Goal: Find specific page/section: Locate a particular part of the current website

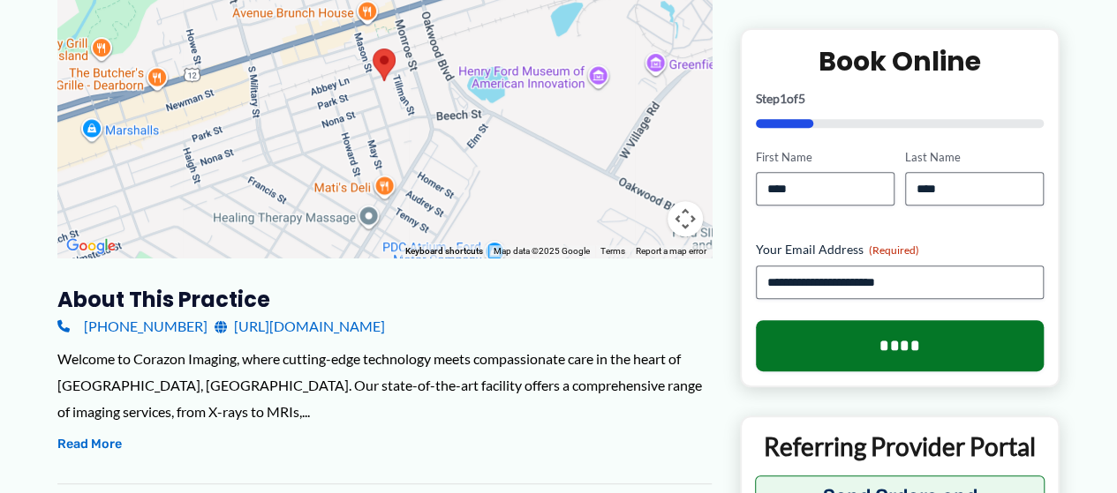
scroll to position [359, 0]
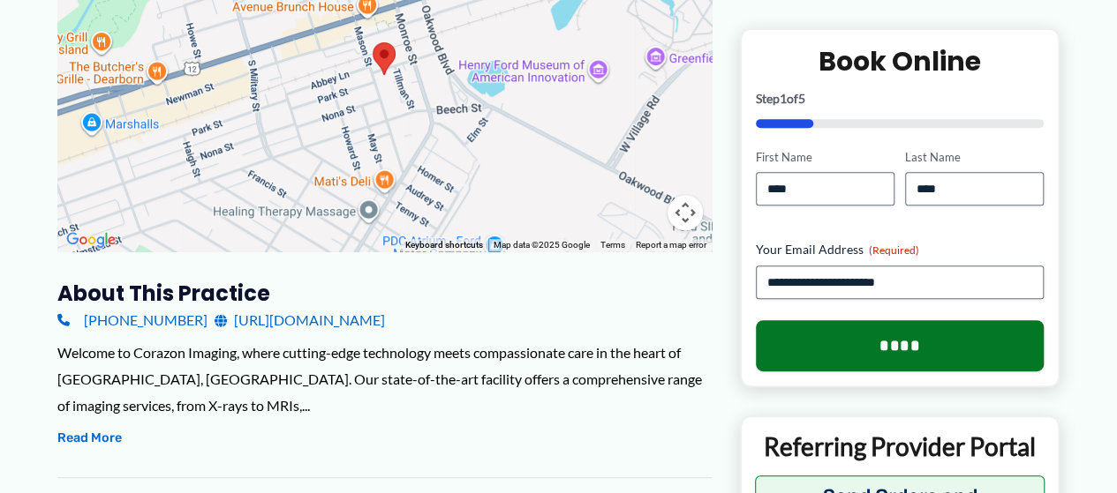
click at [277, 97] on div at bounding box center [384, 74] width 654 height 353
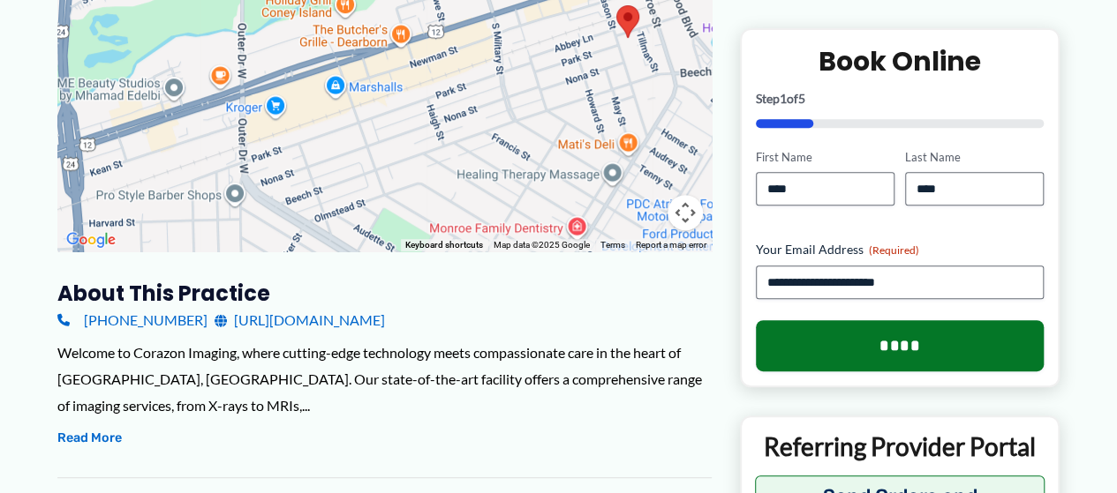
drag, startPoint x: 419, startPoint y: 107, endPoint x: 666, endPoint y: 71, distance: 248.9
click at [666, 71] on div at bounding box center [384, 74] width 654 height 353
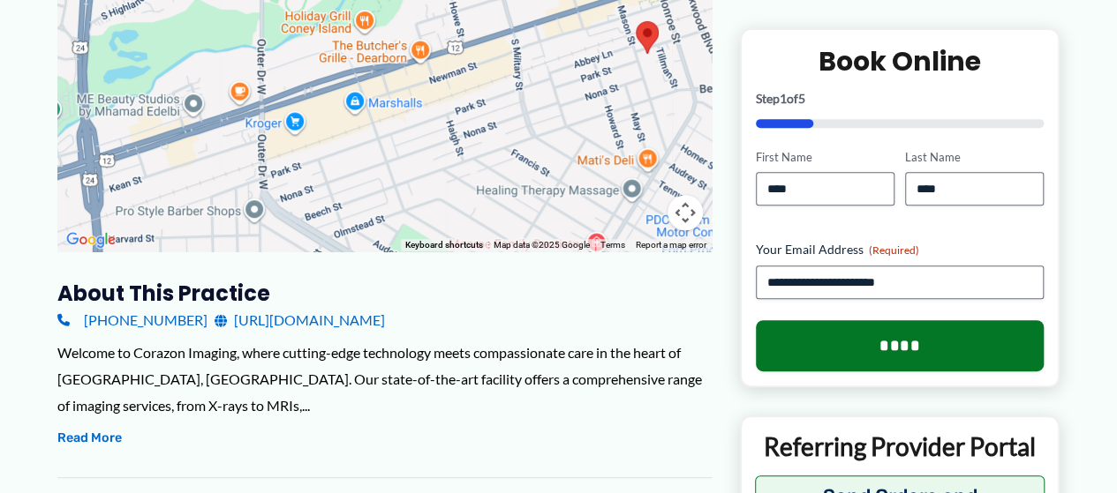
drag, startPoint x: 320, startPoint y: 121, endPoint x: 344, endPoint y: 142, distance: 32.6
click at [344, 142] on div at bounding box center [384, 74] width 654 height 353
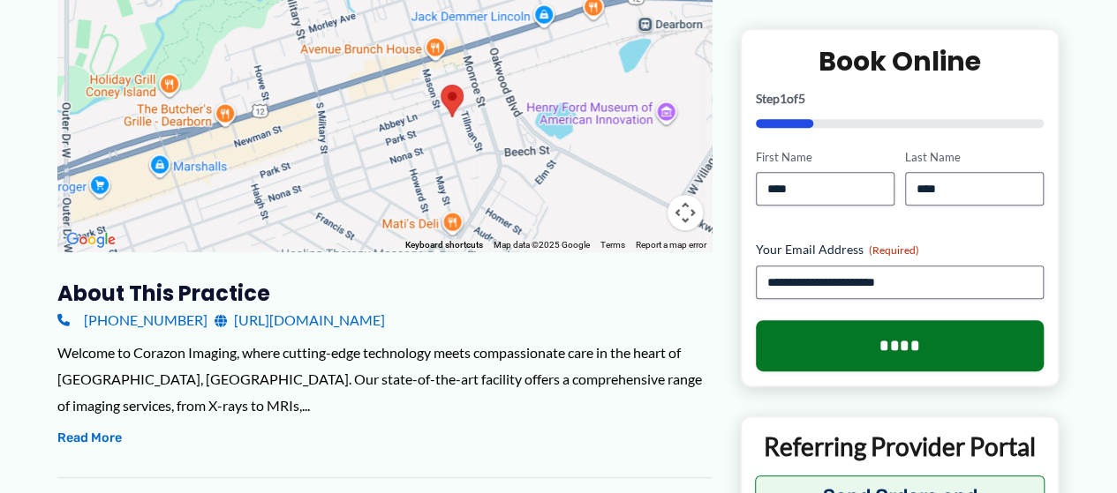
drag, startPoint x: 539, startPoint y: 85, endPoint x: 341, endPoint y: 153, distance: 209.1
click at [341, 153] on div at bounding box center [384, 74] width 654 height 353
click at [341, 151] on div at bounding box center [384, 74] width 654 height 353
click at [374, 153] on div at bounding box center [384, 74] width 654 height 353
click at [407, 154] on div at bounding box center [384, 74] width 654 height 353
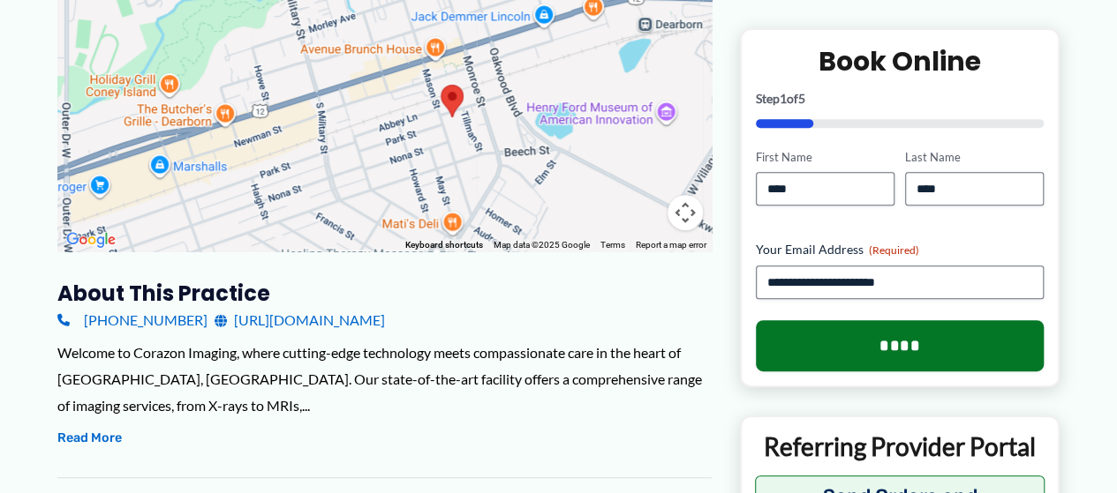
click at [430, 116] on div at bounding box center [384, 74] width 654 height 353
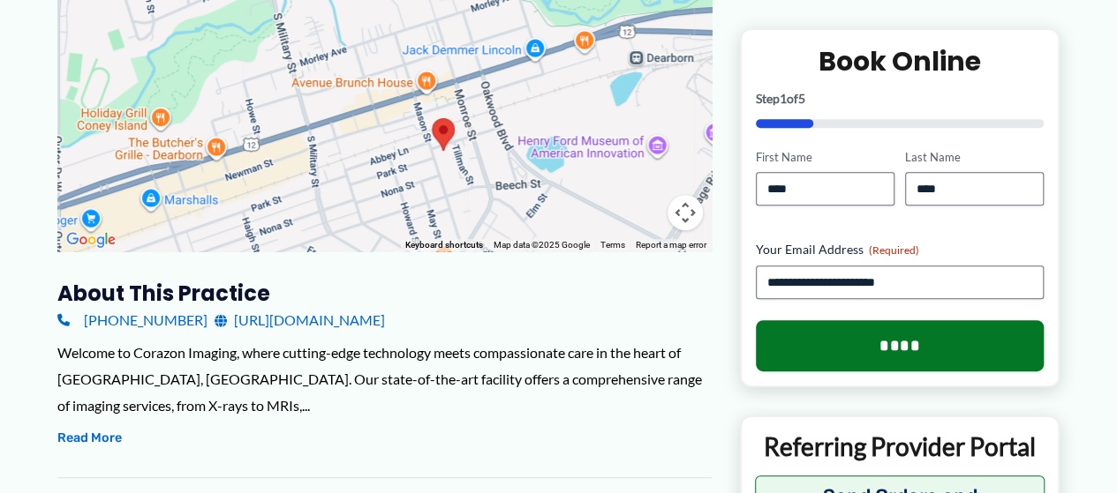
drag, startPoint x: 427, startPoint y: 114, endPoint x: 418, endPoint y: 149, distance: 36.4
click at [418, 149] on div at bounding box center [384, 74] width 654 height 353
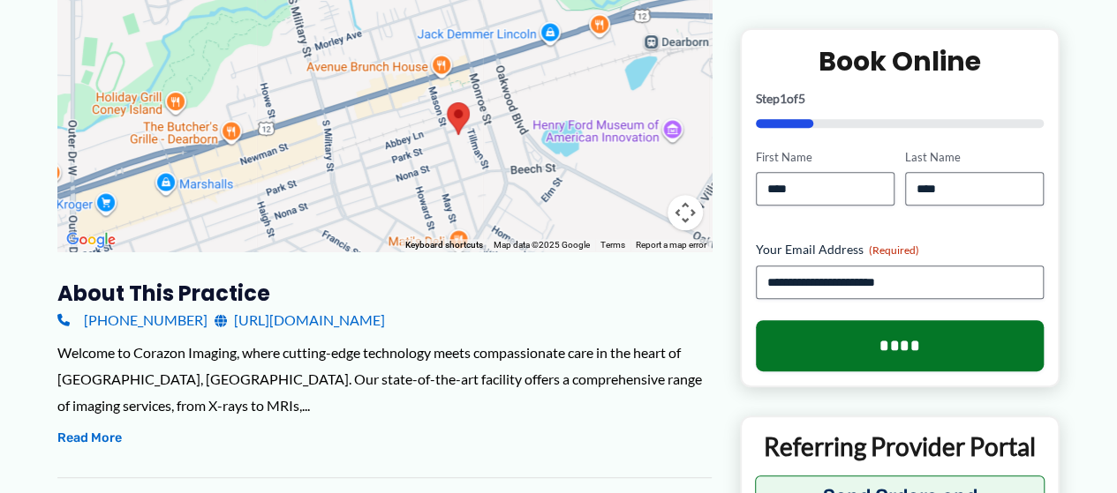
drag, startPoint x: 470, startPoint y: 140, endPoint x: 465, endPoint y: 113, distance: 27.7
click at [465, 113] on div at bounding box center [384, 74] width 654 height 353
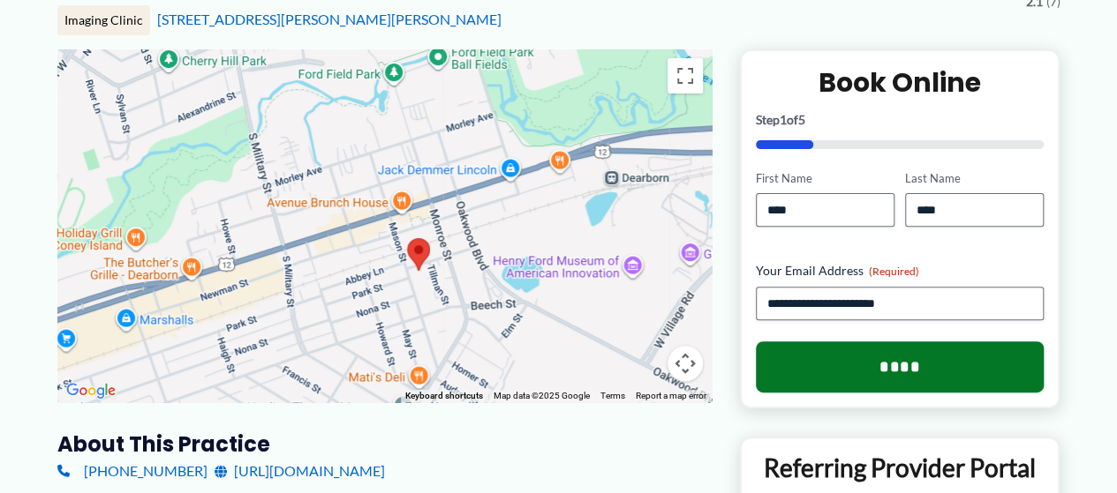
scroll to position [200, 0]
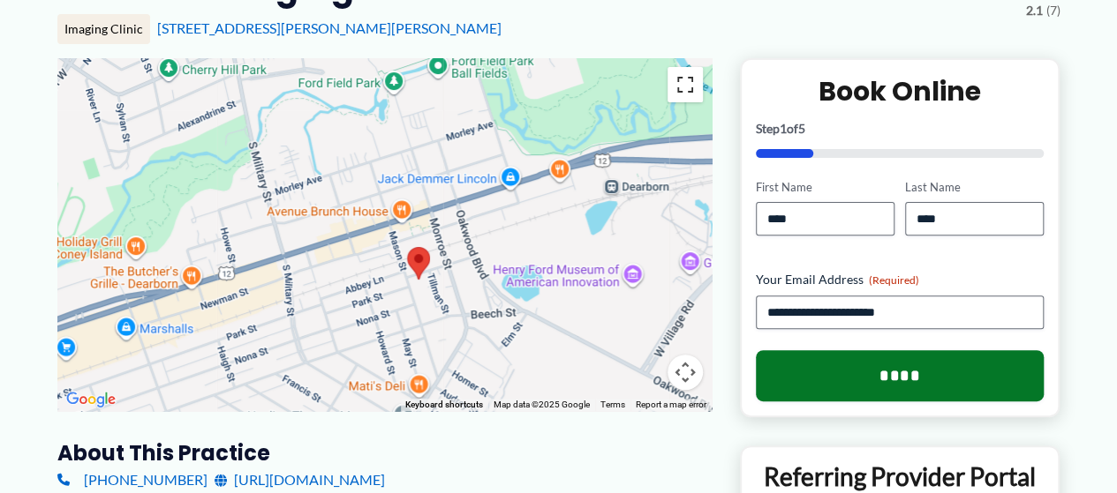
click at [678, 90] on button "Toggle fullscreen view" at bounding box center [684, 84] width 35 height 35
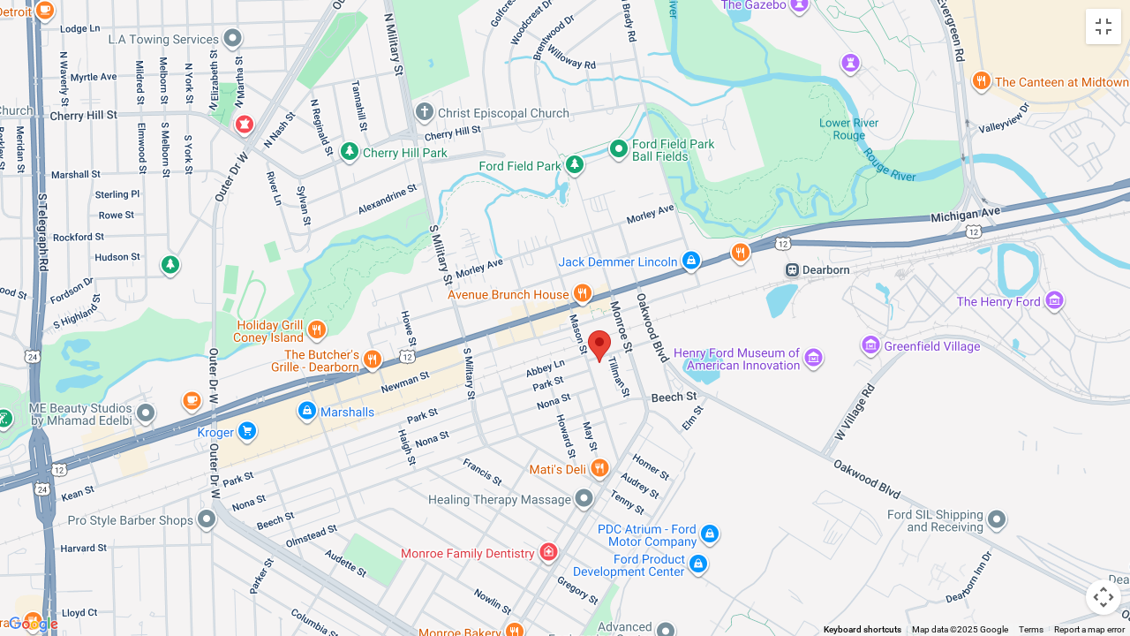
click at [597, 378] on div at bounding box center [565, 318] width 1130 height 636
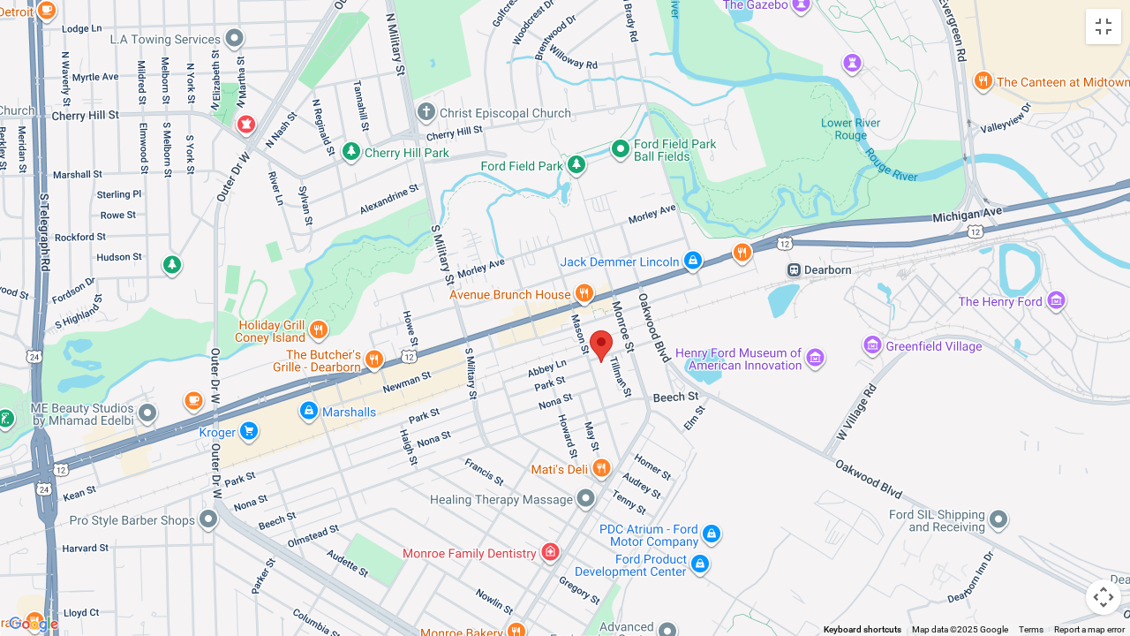
click at [593, 378] on div at bounding box center [565, 318] width 1130 height 636
